Goal: Transaction & Acquisition: Purchase product/service

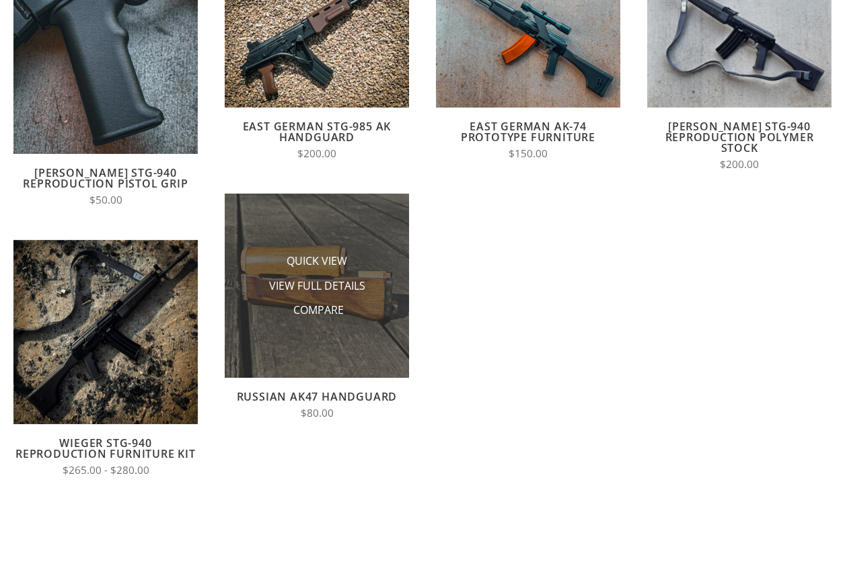
scroll to position [235, 0]
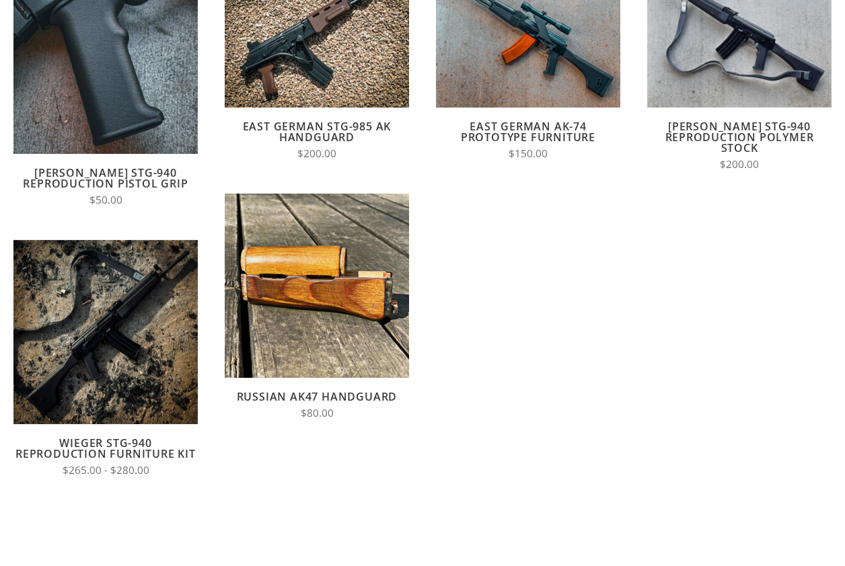
click at [330, 396] on link "Russian AK47 Handguard" at bounding box center [317, 396] width 161 height 15
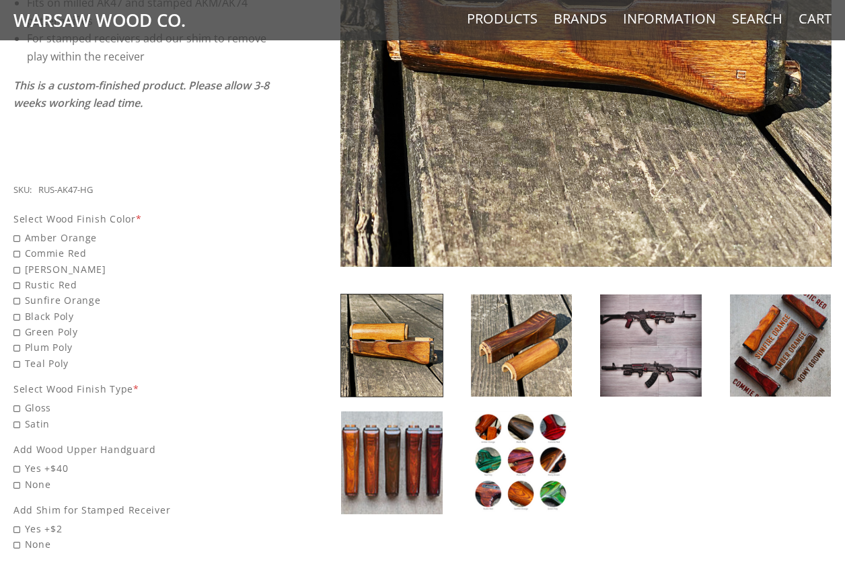
scroll to position [427, 0]
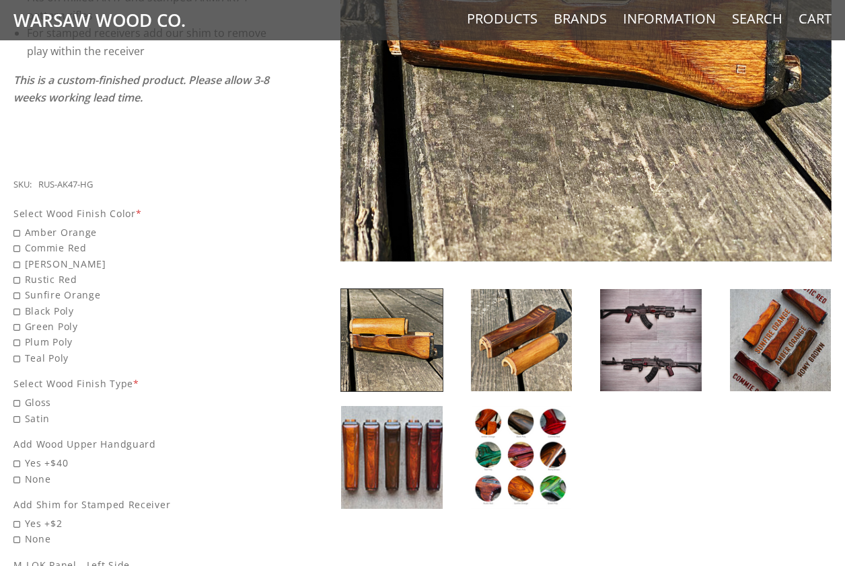
click at [394, 451] on img at bounding box center [391, 457] width 101 height 102
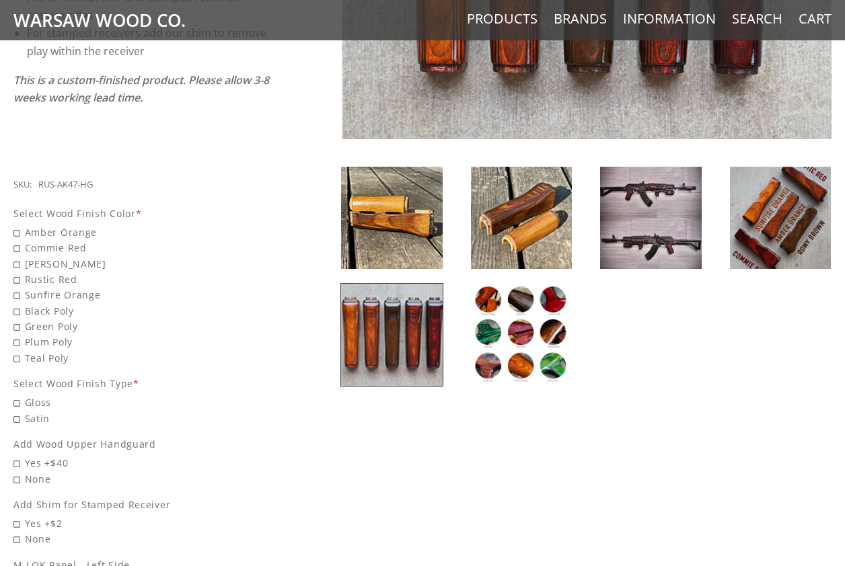
click at [544, 331] on img at bounding box center [521, 335] width 101 height 102
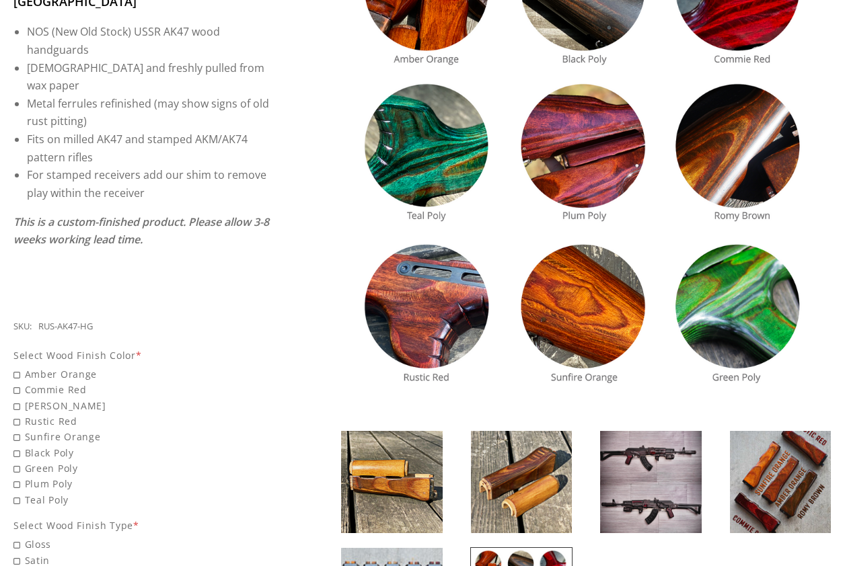
scroll to position [295, 0]
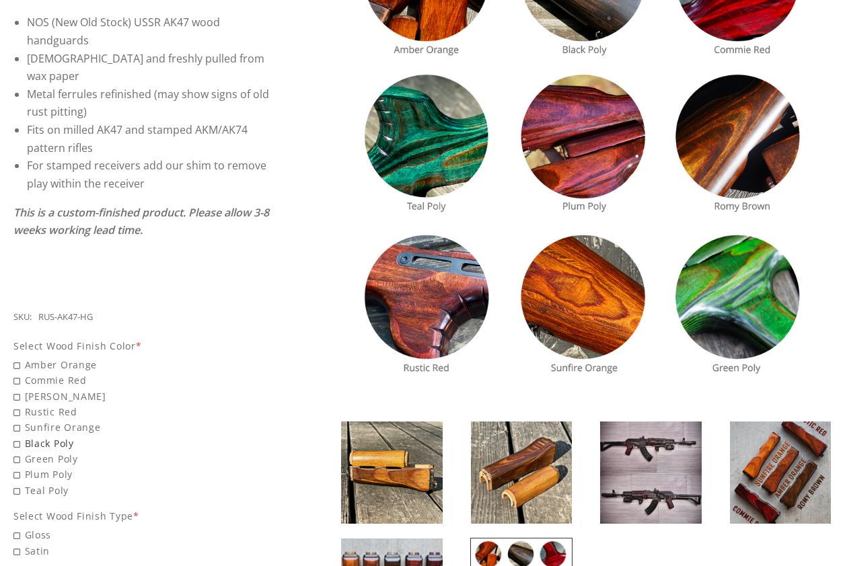
click at [16, 436] on span "Black Poly" at bounding box center [141, 443] width 256 height 15
click at [16, 436] on input "Black Poly" at bounding box center [107, 436] width 188 height 1
radio input "true"
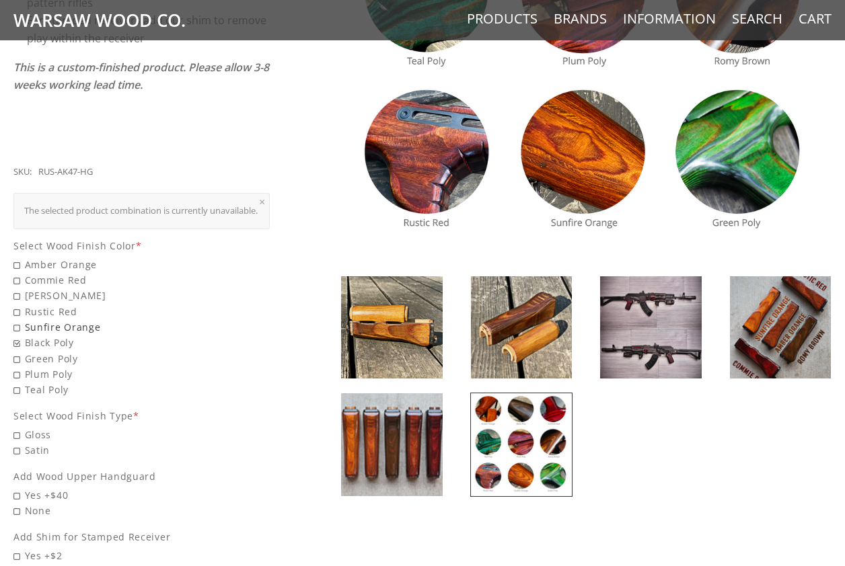
scroll to position [443, 0]
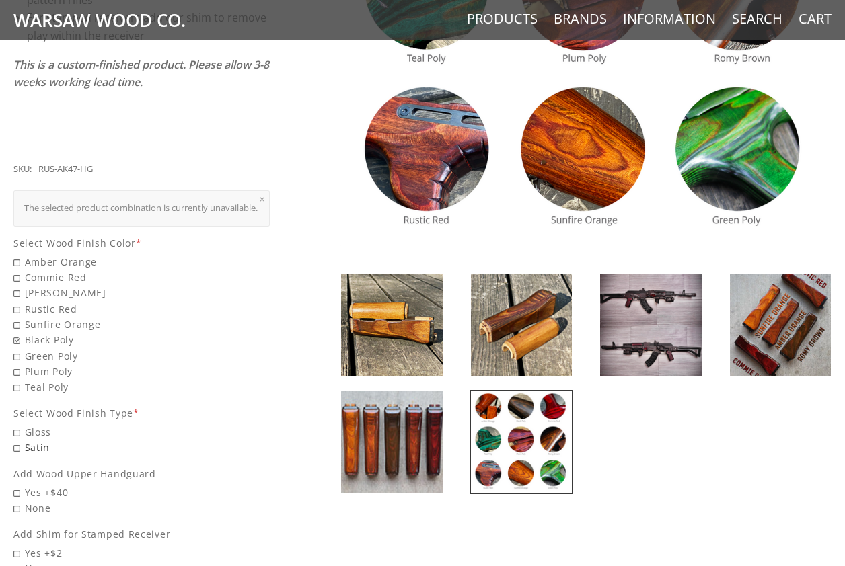
click at [15, 440] on span "Satin" at bounding box center [141, 447] width 256 height 15
click at [15, 440] on input "Satin" at bounding box center [107, 440] width 188 height 1
radio input "true"
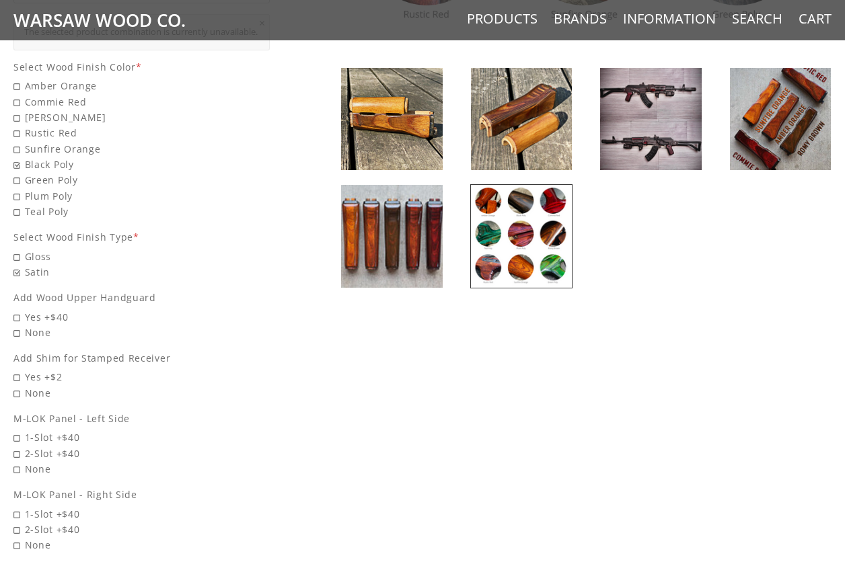
scroll to position [650, 0]
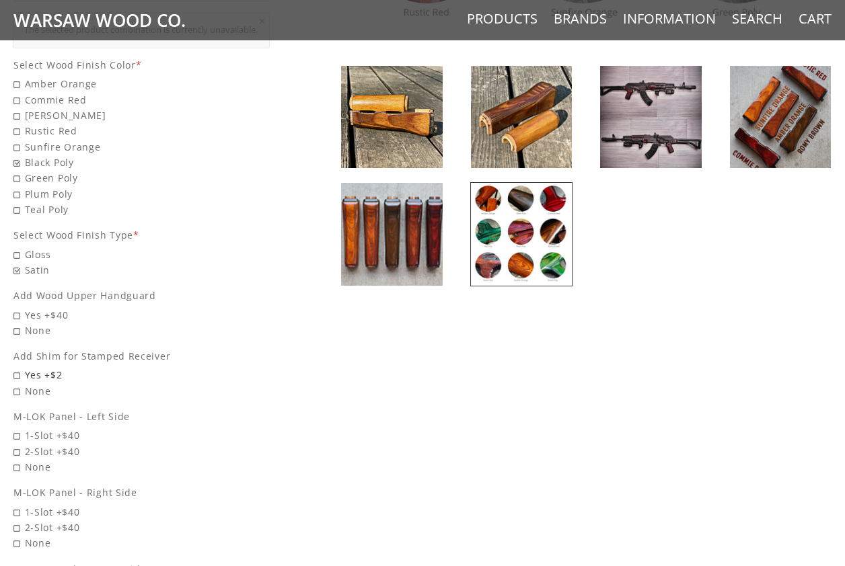
click at [15, 367] on span "Yes +$2" at bounding box center [141, 374] width 256 height 15
click at [15, 367] on input "Yes +$2" at bounding box center [107, 367] width 188 height 1
radio input "true"
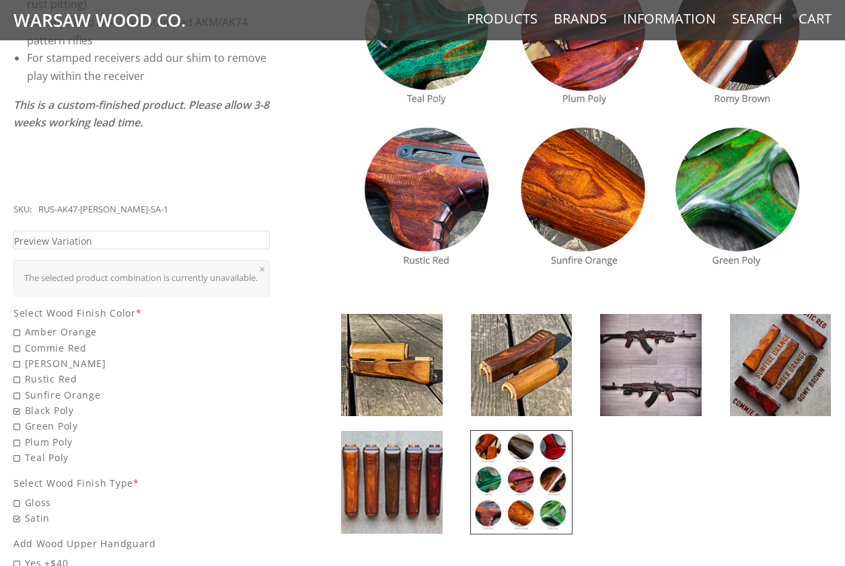
scroll to position [0, 0]
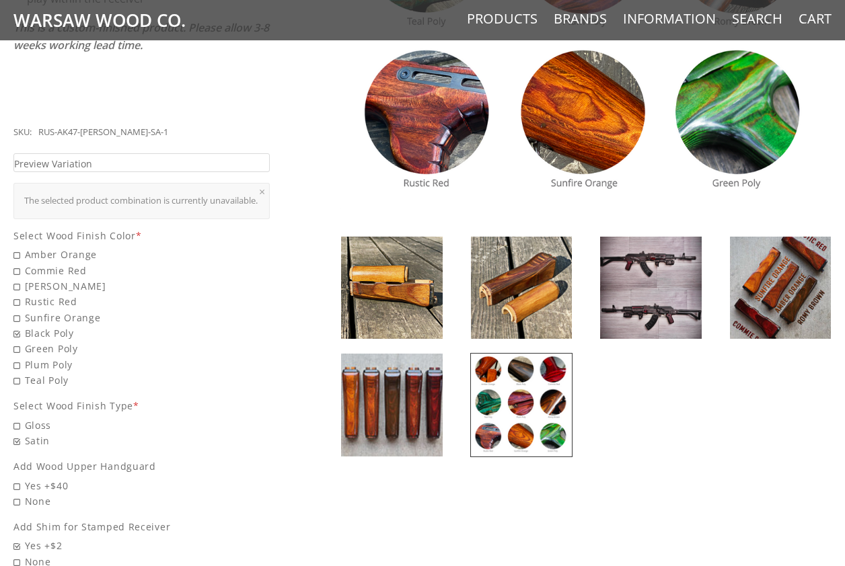
click at [761, 289] on img at bounding box center [780, 288] width 101 height 102
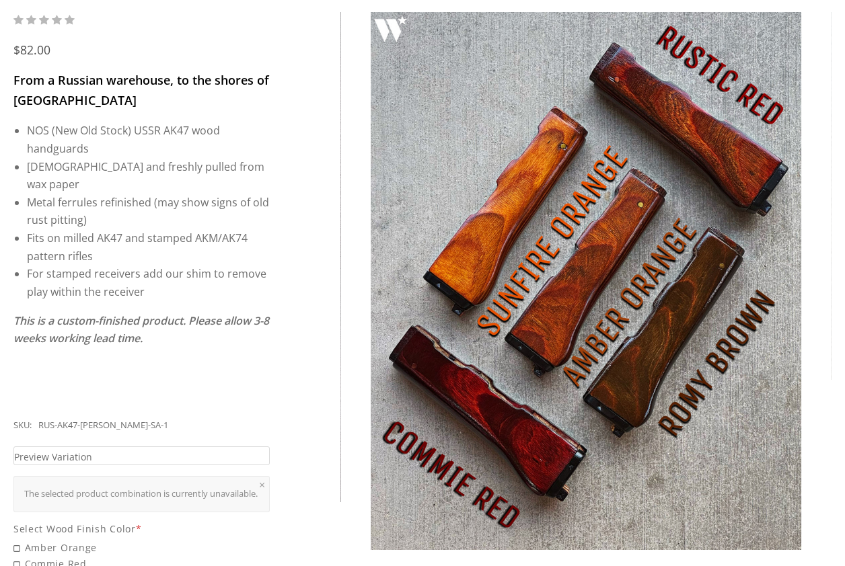
scroll to position [186, 0]
